Goal: Find specific page/section: Find specific page/section

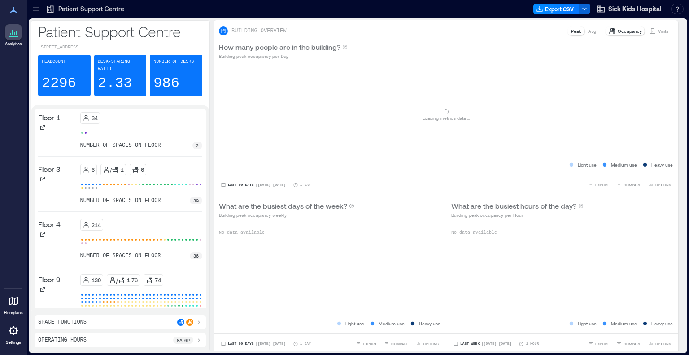
click at [39, 9] on icon at bounding box center [35, 8] width 9 height 9
click at [36, 11] on icon at bounding box center [35, 8] width 9 height 9
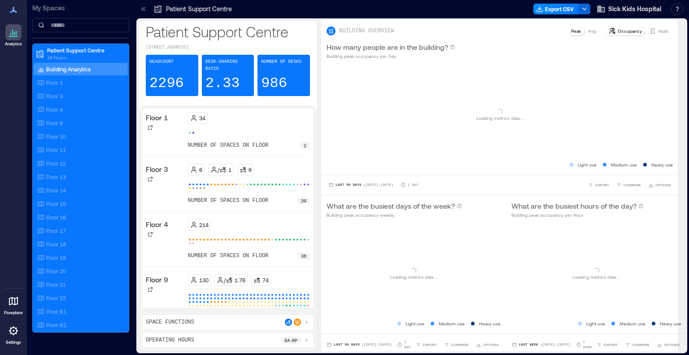
click at [13, 303] on icon at bounding box center [13, 300] width 11 height 11
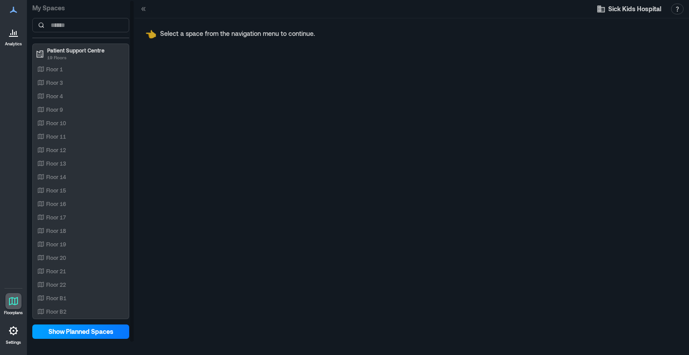
click at [78, 327] on span "Show Planned Spaces" at bounding box center [80, 331] width 65 height 9
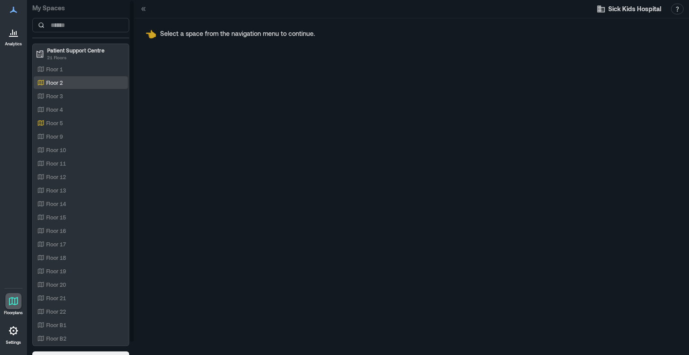
click at [62, 79] on p "Floor 2" at bounding box center [54, 82] width 17 height 7
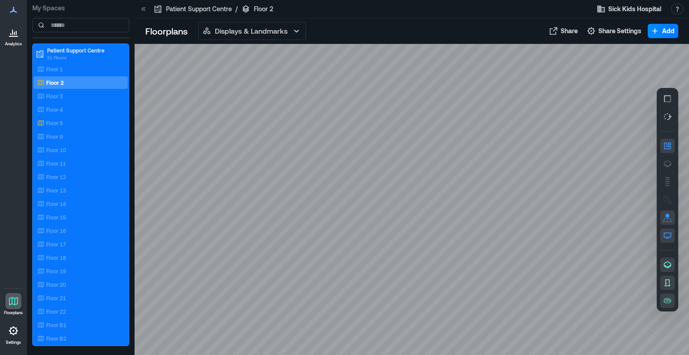
click at [14, 33] on icon at bounding box center [14, 33] width 1 height 3
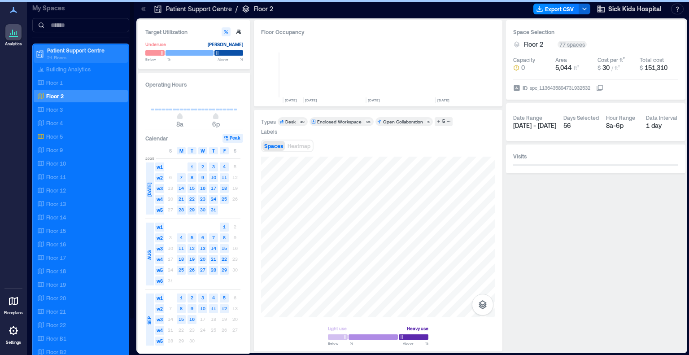
scroll to position [0, 1959]
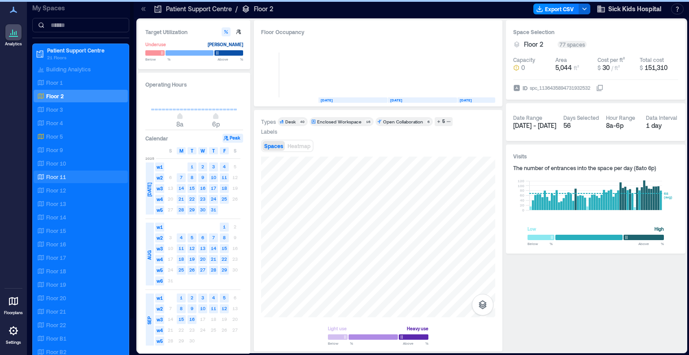
click at [0, 187] on div "Analytics Floorplans Settings" at bounding box center [13, 177] width 27 height 355
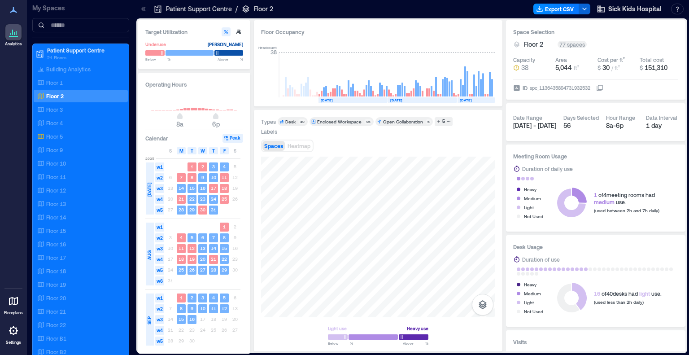
click at [9, 11] on icon at bounding box center [13, 9] width 11 height 11
click at [12, 9] on icon at bounding box center [13, 9] width 11 height 11
